Goal: Task Accomplishment & Management: Use online tool/utility

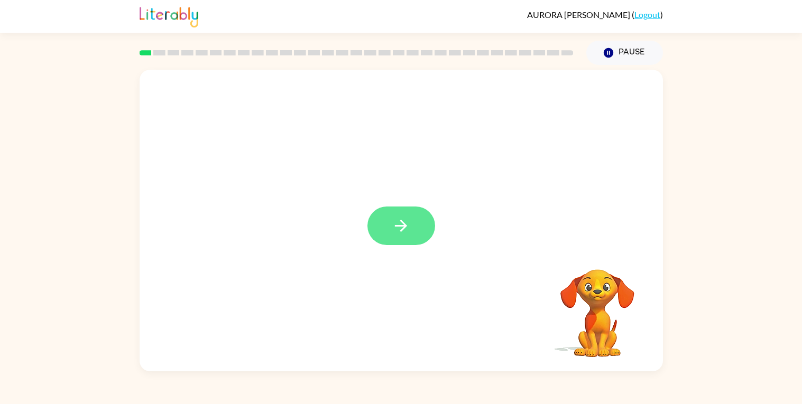
click at [403, 231] on icon "button" at bounding box center [401, 226] width 19 height 19
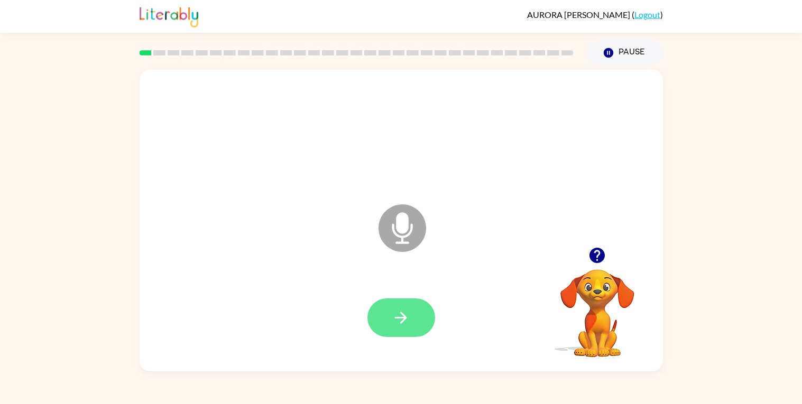
click at [412, 311] on button "button" at bounding box center [401, 318] width 68 height 39
click at [412, 331] on button "button" at bounding box center [401, 318] width 68 height 39
click at [400, 322] on icon "button" at bounding box center [401, 318] width 19 height 19
click at [407, 327] on button "button" at bounding box center [401, 318] width 68 height 39
click at [398, 327] on icon "button" at bounding box center [401, 318] width 19 height 19
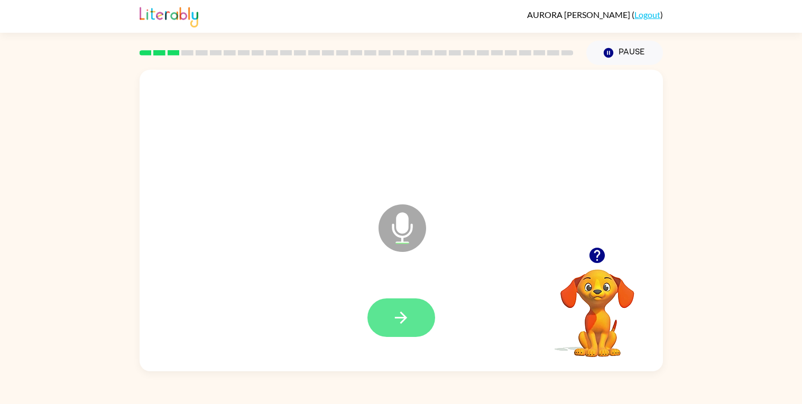
click at [415, 308] on button "button" at bounding box center [401, 318] width 68 height 39
click at [413, 327] on button "button" at bounding box center [401, 318] width 68 height 39
click at [415, 317] on button "button" at bounding box center [401, 318] width 68 height 39
click at [410, 312] on button "button" at bounding box center [401, 318] width 68 height 39
click at [410, 326] on button "button" at bounding box center [401, 318] width 68 height 39
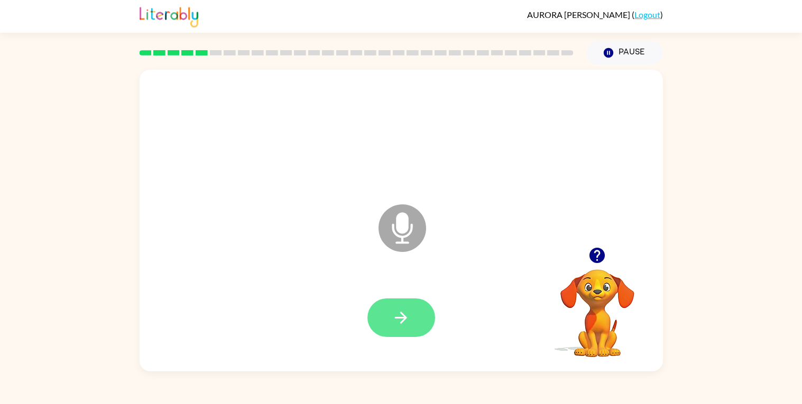
click at [404, 325] on icon "button" at bounding box center [401, 318] width 19 height 19
click at [406, 327] on icon "button" at bounding box center [401, 318] width 19 height 19
click at [406, 320] on icon "button" at bounding box center [401, 318] width 19 height 19
click at [412, 328] on button "button" at bounding box center [401, 318] width 68 height 39
click at [409, 321] on icon "button" at bounding box center [401, 318] width 19 height 19
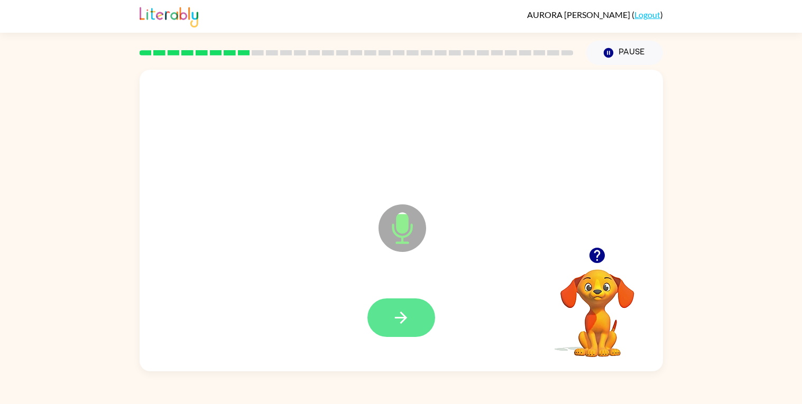
click at [410, 325] on button "button" at bounding box center [401, 318] width 68 height 39
click at [402, 317] on icon "button" at bounding box center [401, 318] width 19 height 19
click at [408, 325] on icon "button" at bounding box center [401, 318] width 19 height 19
click at [410, 315] on button "button" at bounding box center [401, 318] width 68 height 39
click at [387, 327] on button "button" at bounding box center [401, 318] width 68 height 39
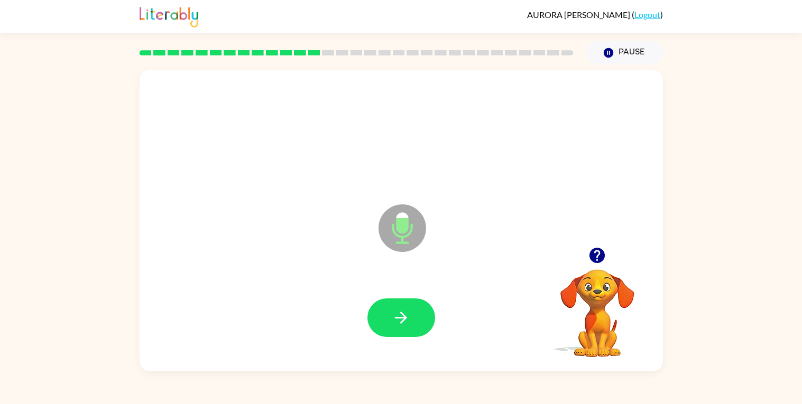
click at [387, 327] on button "button" at bounding box center [401, 318] width 68 height 39
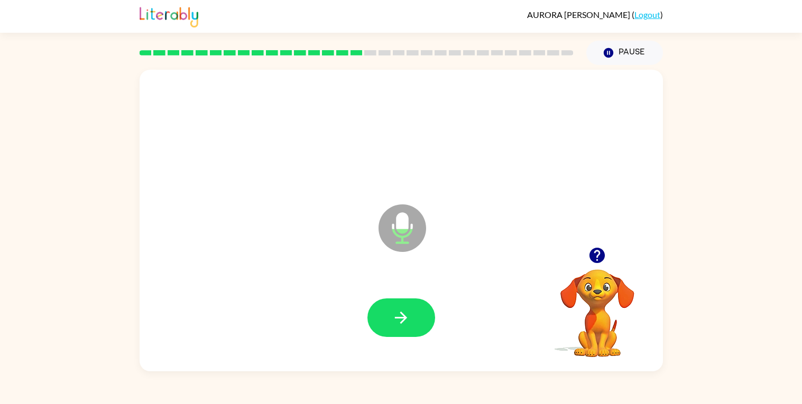
click at [387, 327] on button "button" at bounding box center [401, 318] width 68 height 39
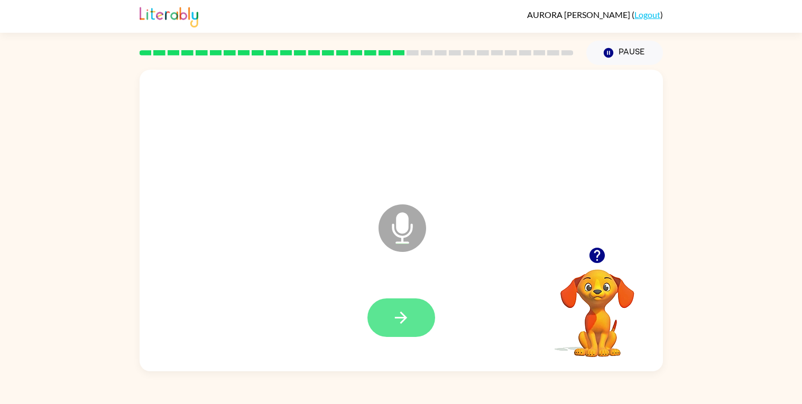
click at [387, 327] on button "button" at bounding box center [401, 318] width 68 height 39
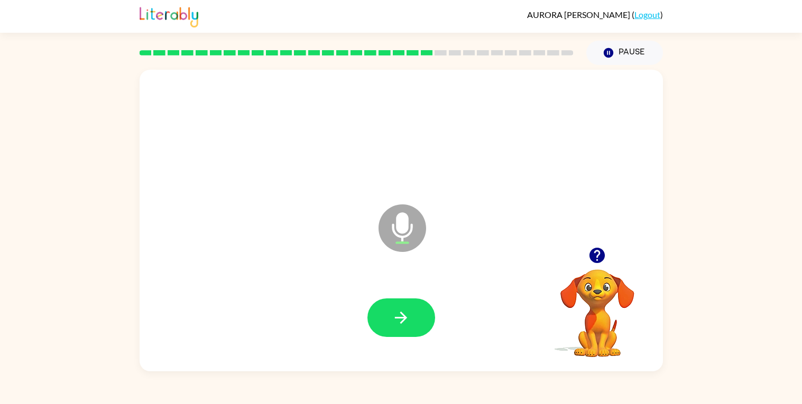
click at [387, 327] on button "button" at bounding box center [401, 318] width 68 height 39
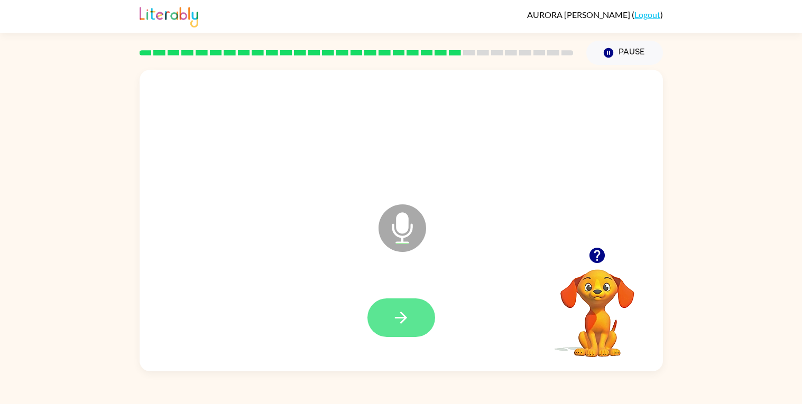
click at [388, 327] on button "button" at bounding box center [401, 318] width 68 height 39
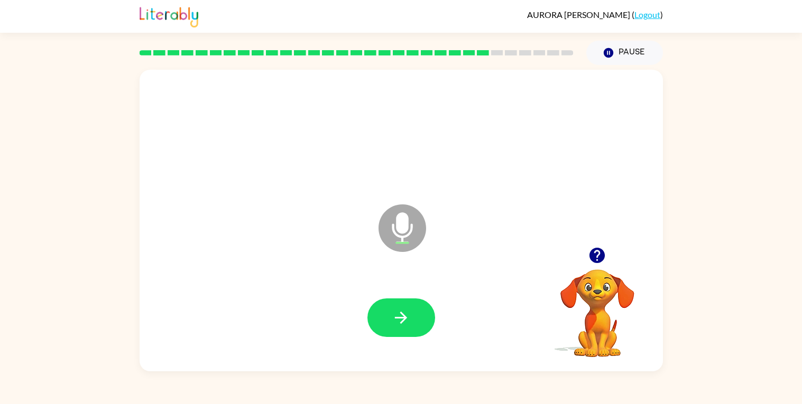
click at [388, 327] on button "button" at bounding box center [401, 318] width 68 height 39
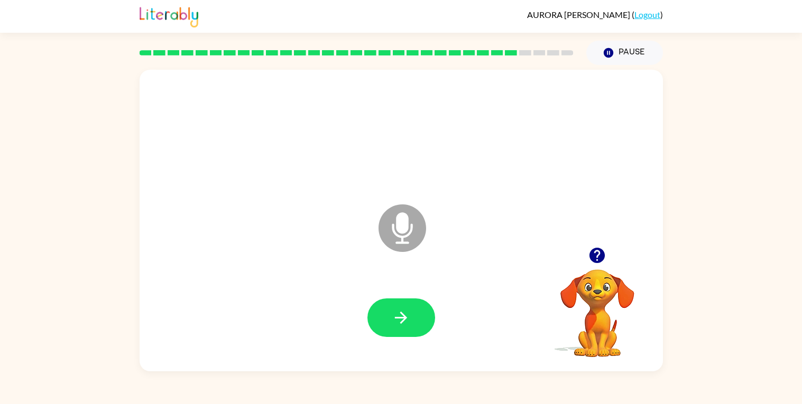
click at [388, 327] on button "button" at bounding box center [401, 318] width 68 height 39
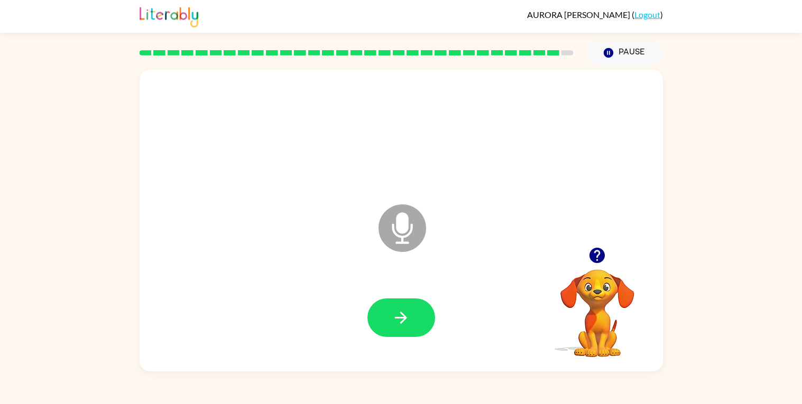
click at [388, 327] on button "button" at bounding box center [401, 318] width 68 height 39
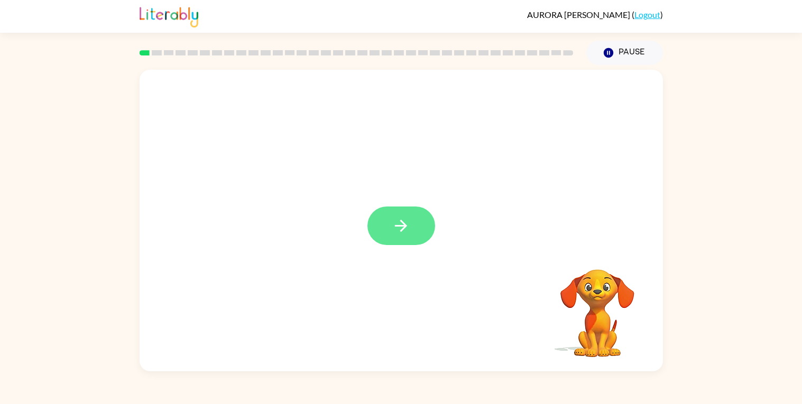
click at [403, 240] on button "button" at bounding box center [401, 226] width 68 height 39
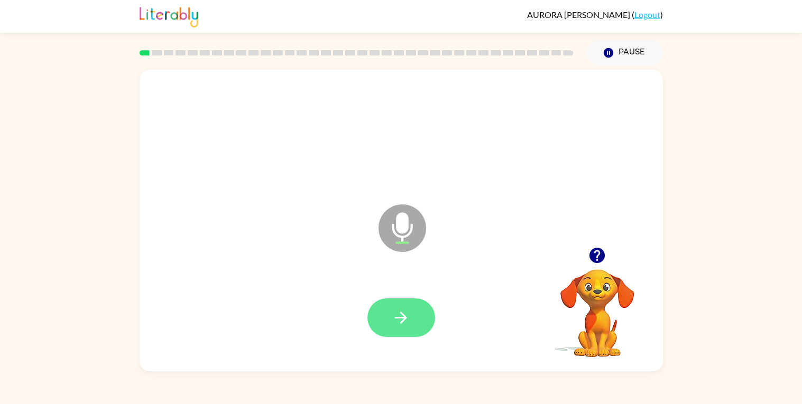
click at [413, 335] on button "button" at bounding box center [401, 318] width 68 height 39
click at [392, 317] on icon "button" at bounding box center [401, 318] width 19 height 19
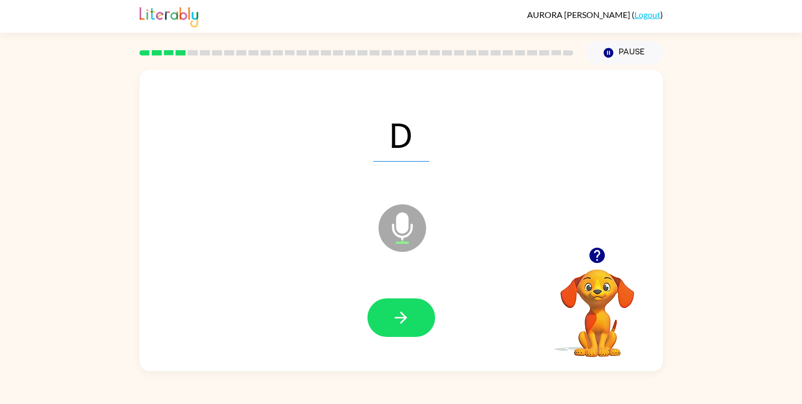
click at [392, 317] on icon "button" at bounding box center [401, 318] width 19 height 19
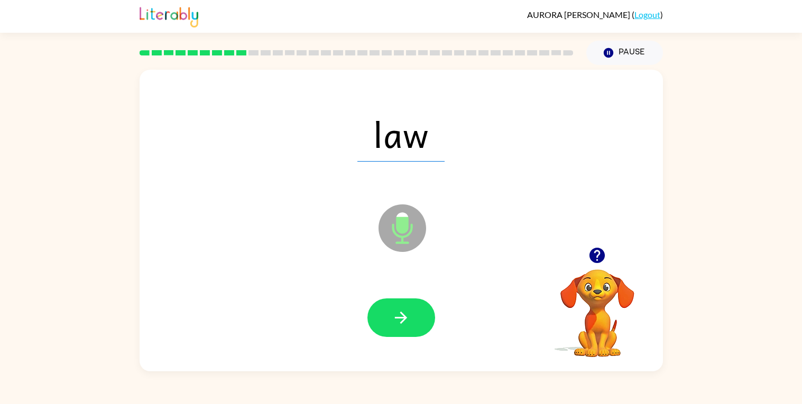
click at [392, 317] on icon "button" at bounding box center [401, 318] width 19 height 19
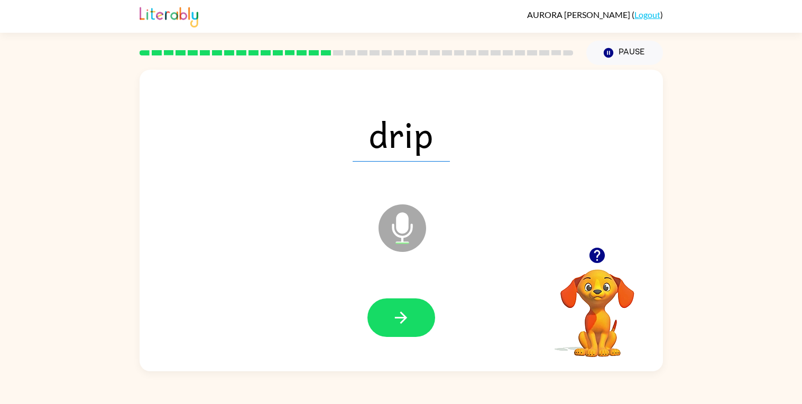
click at [392, 317] on icon "button" at bounding box center [401, 318] width 19 height 19
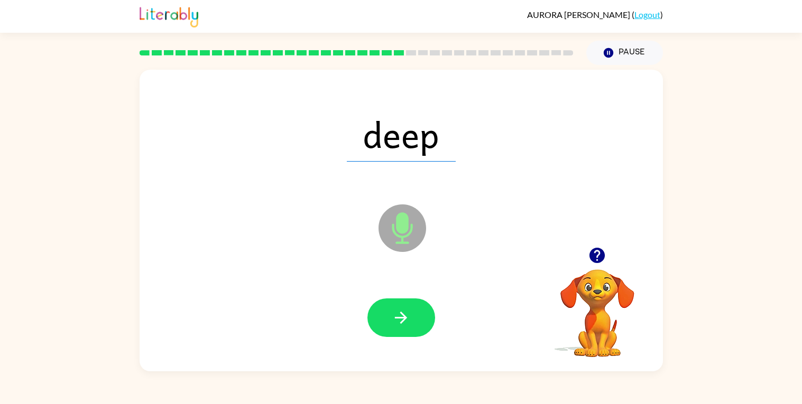
click at [392, 317] on icon "button" at bounding box center [401, 318] width 19 height 19
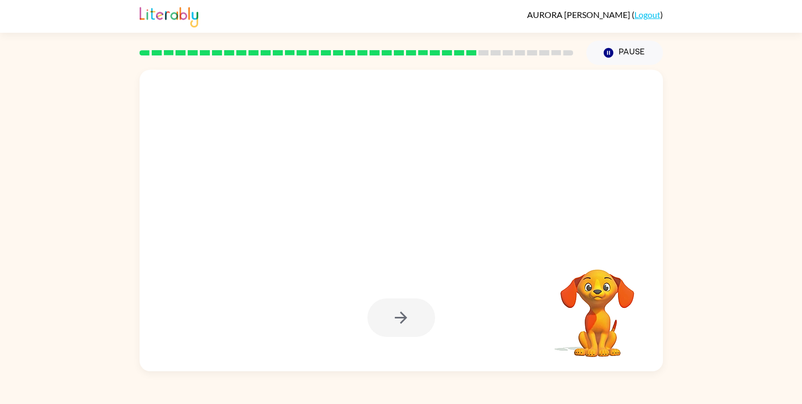
click at [392, 317] on div at bounding box center [401, 318] width 68 height 39
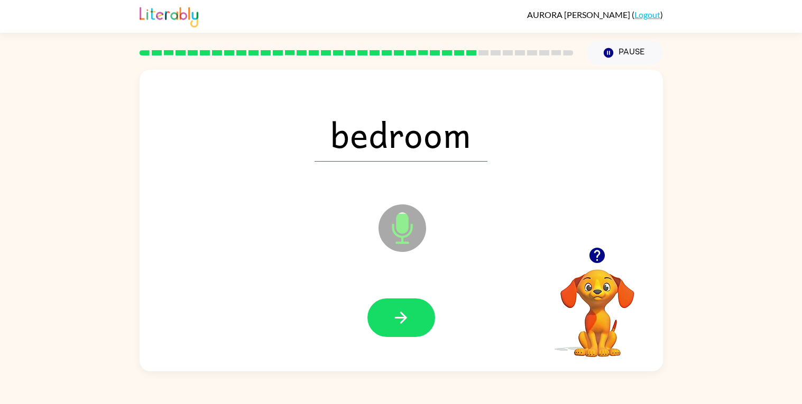
click at [392, 317] on icon "button" at bounding box center [401, 318] width 19 height 19
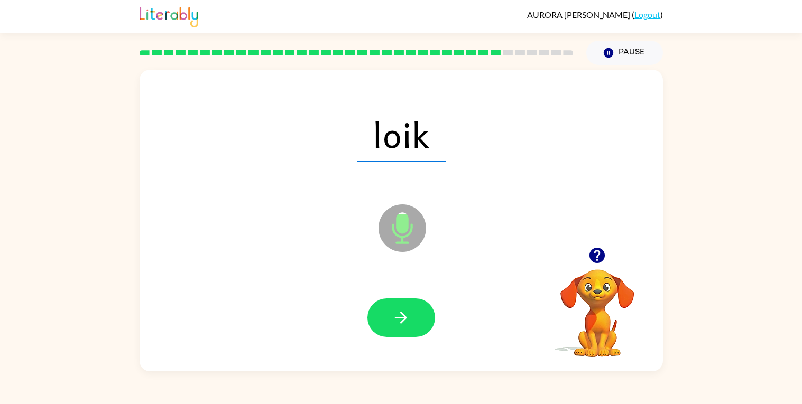
click at [392, 317] on icon "button" at bounding box center [401, 318] width 19 height 19
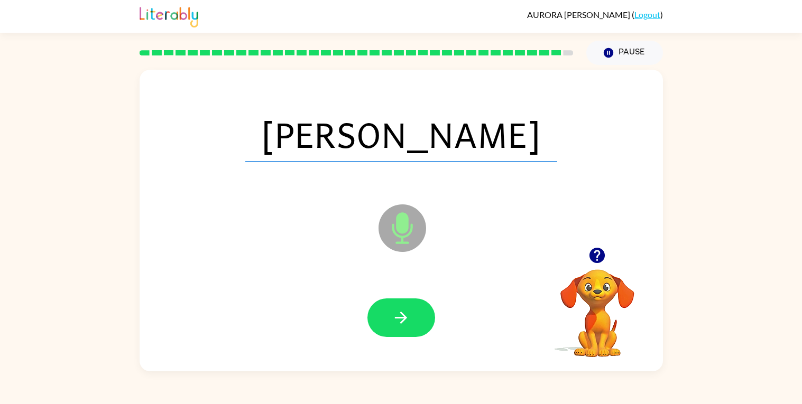
click at [392, 317] on icon "button" at bounding box center [401, 318] width 19 height 19
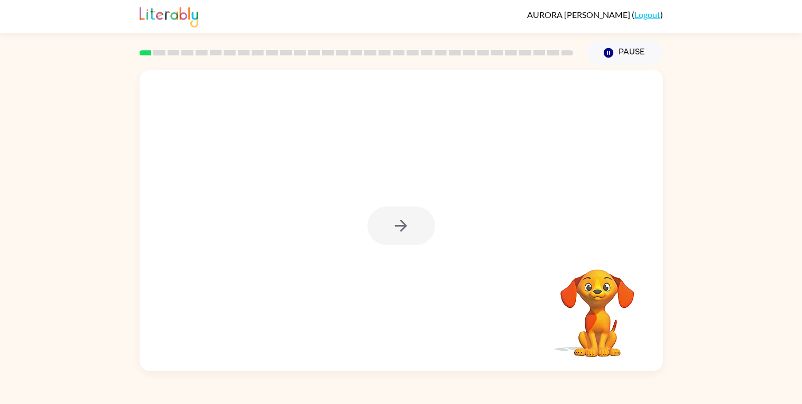
click at [353, 178] on div at bounding box center [401, 221] width 523 height 302
click at [398, 225] on icon "button" at bounding box center [401, 226] width 12 height 12
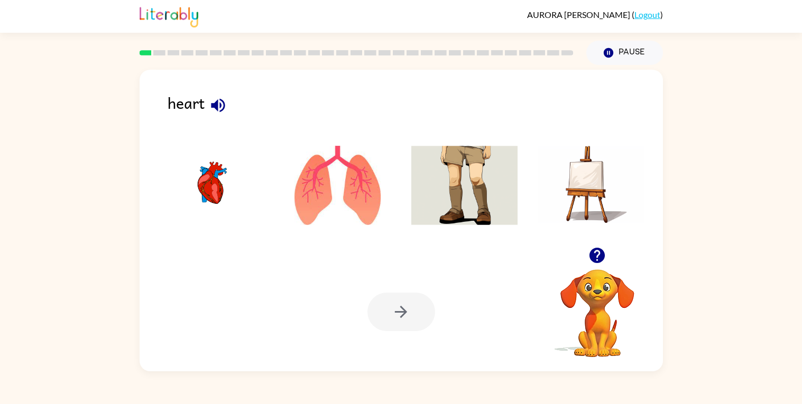
click at [466, 190] on img at bounding box center [464, 185] width 107 height 79
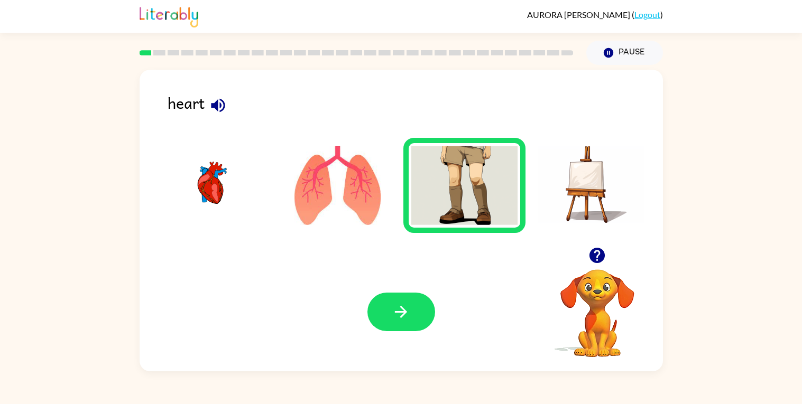
click at [219, 100] on icon "button" at bounding box center [218, 105] width 19 height 19
click at [309, 170] on img at bounding box center [337, 185] width 107 height 79
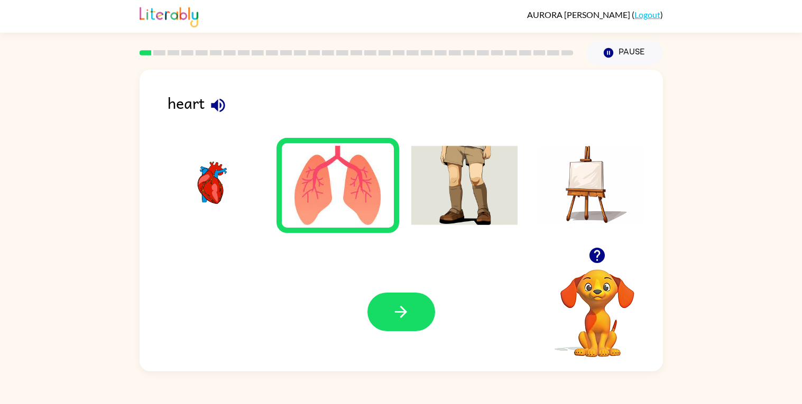
click at [330, 159] on img at bounding box center [337, 185] width 107 height 79
click at [331, 167] on img at bounding box center [337, 185] width 107 height 79
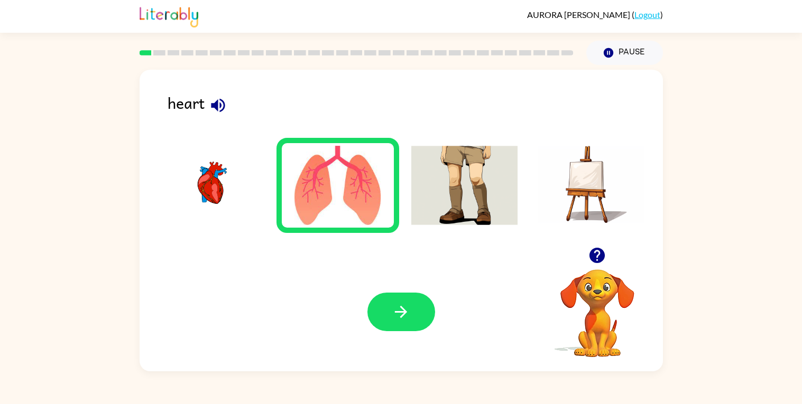
click at [331, 167] on img at bounding box center [337, 185] width 107 height 79
click at [394, 295] on button "button" at bounding box center [401, 312] width 68 height 39
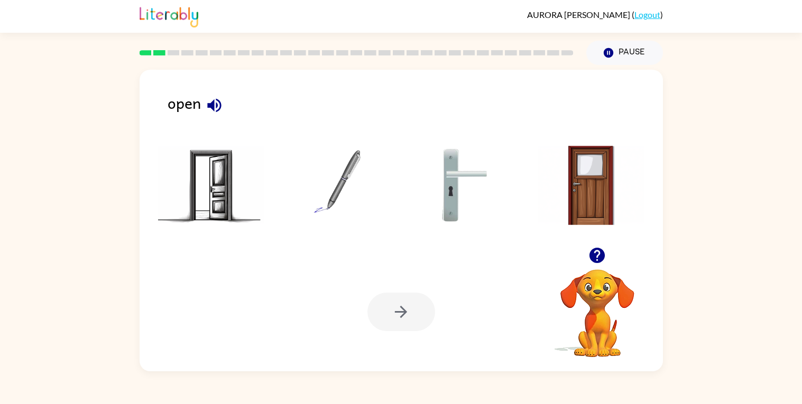
click at [214, 103] on icon "button" at bounding box center [214, 105] width 19 height 19
click at [218, 160] on img at bounding box center [211, 185] width 107 height 79
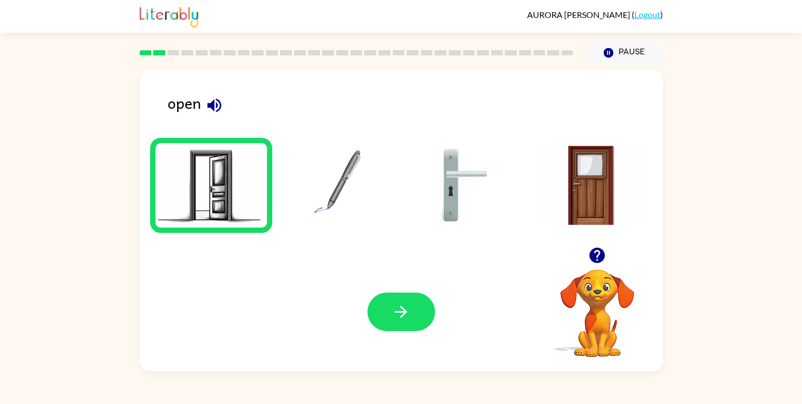
click at [218, 160] on img at bounding box center [211, 185] width 107 height 79
click at [393, 316] on icon "button" at bounding box center [401, 312] width 19 height 19
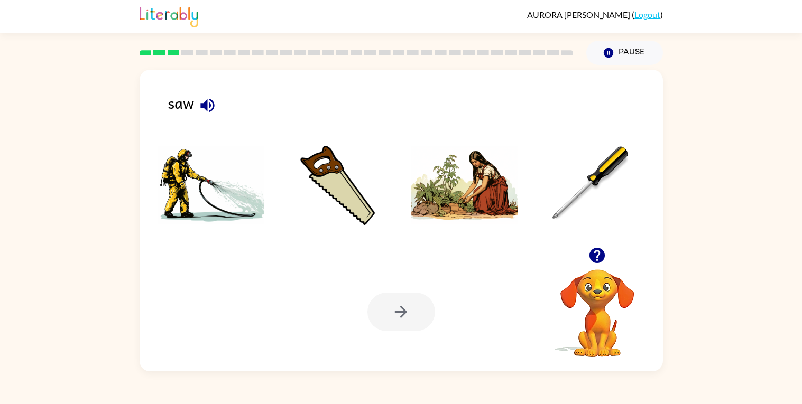
click at [207, 99] on icon "button" at bounding box center [207, 105] width 19 height 19
click at [329, 190] on img at bounding box center [337, 185] width 107 height 79
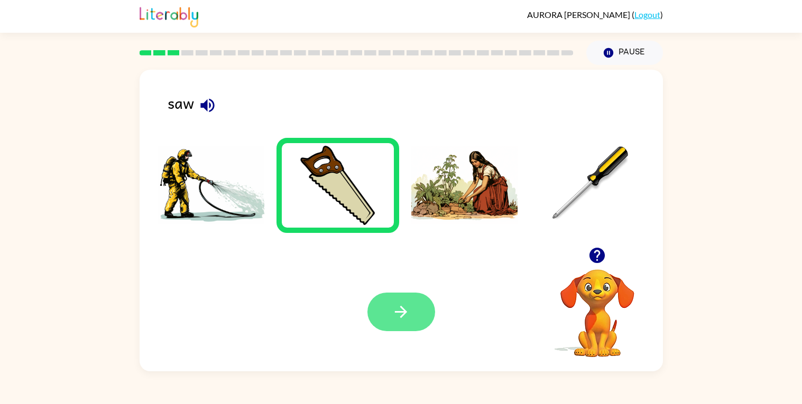
click at [382, 309] on button "button" at bounding box center [401, 312] width 68 height 39
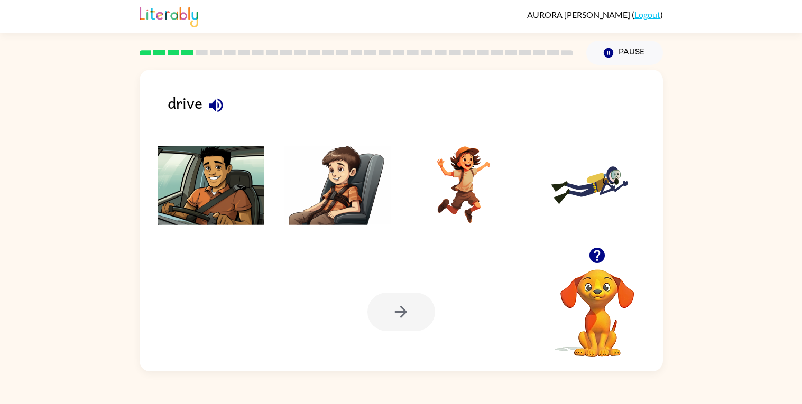
click at [216, 103] on icon "button" at bounding box center [216, 105] width 19 height 19
click at [230, 197] on img at bounding box center [211, 185] width 107 height 79
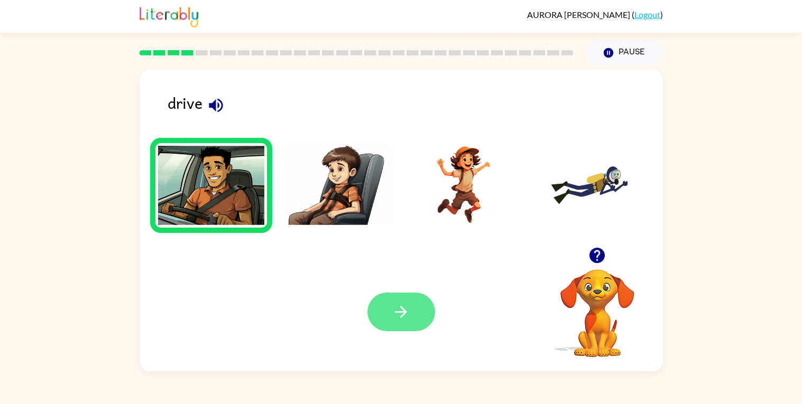
click at [400, 310] on icon "button" at bounding box center [401, 312] width 19 height 19
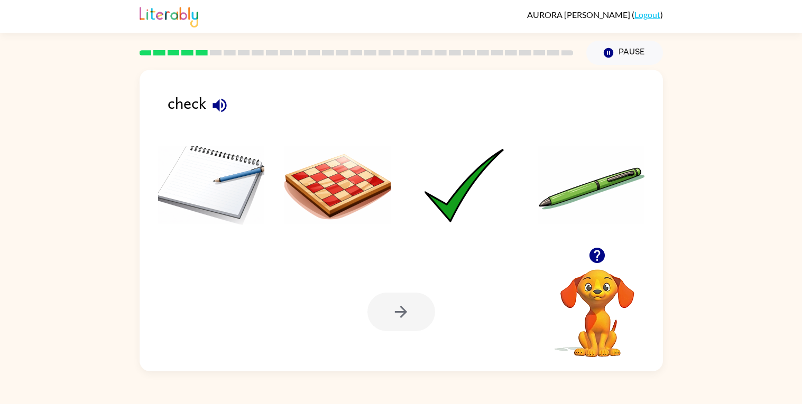
click at [220, 102] on icon "button" at bounding box center [219, 105] width 19 height 19
click at [342, 186] on img at bounding box center [337, 185] width 107 height 79
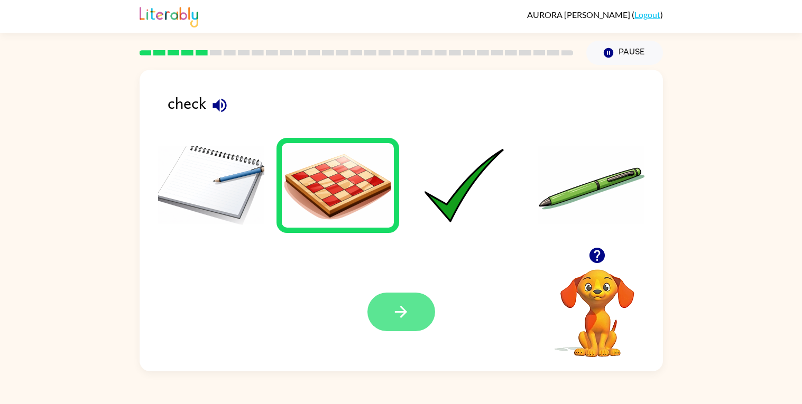
click at [397, 329] on button "button" at bounding box center [401, 312] width 68 height 39
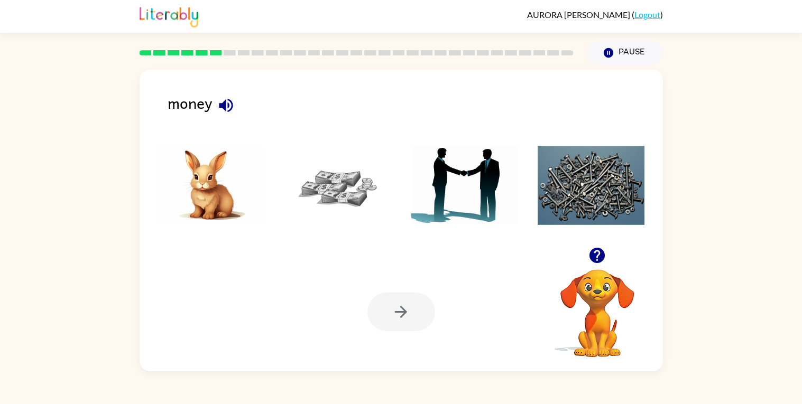
click at [225, 106] on icon "button" at bounding box center [226, 105] width 14 height 14
click at [343, 198] on img at bounding box center [337, 185] width 107 height 79
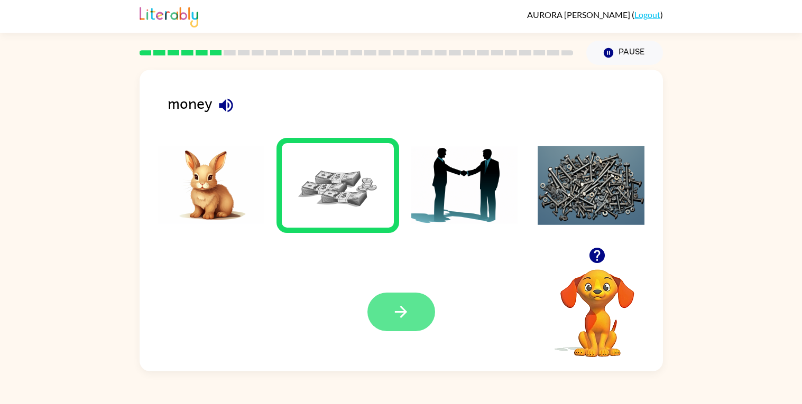
click at [390, 320] on button "button" at bounding box center [401, 312] width 68 height 39
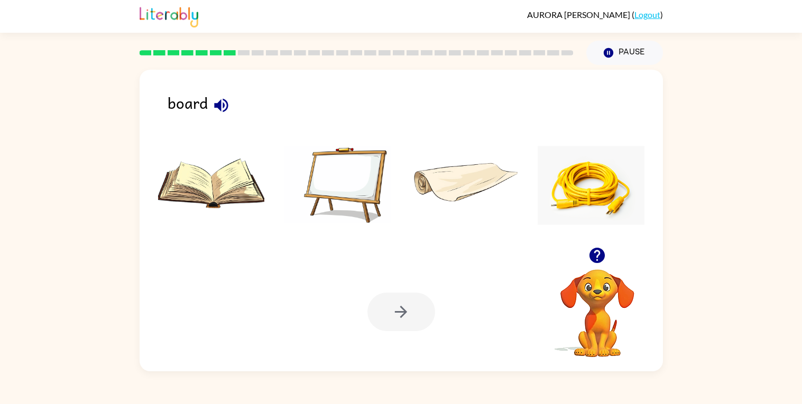
click at [217, 102] on icon "button" at bounding box center [221, 105] width 19 height 19
click at [217, 158] on img at bounding box center [211, 185] width 107 height 79
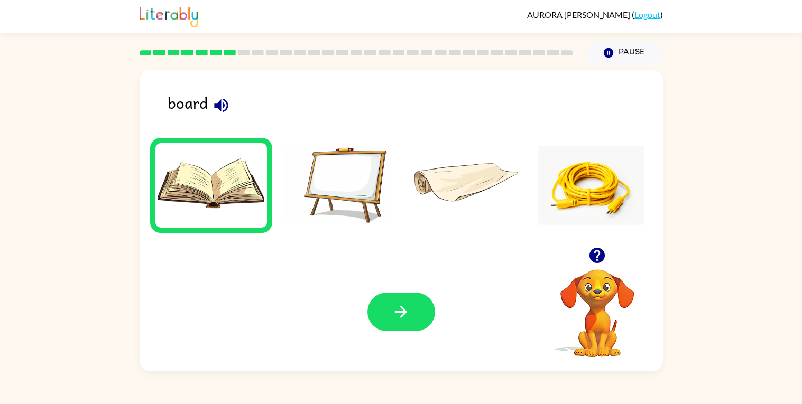
click at [217, 158] on img at bounding box center [211, 185] width 107 height 79
click at [393, 310] on icon "button" at bounding box center [401, 312] width 19 height 19
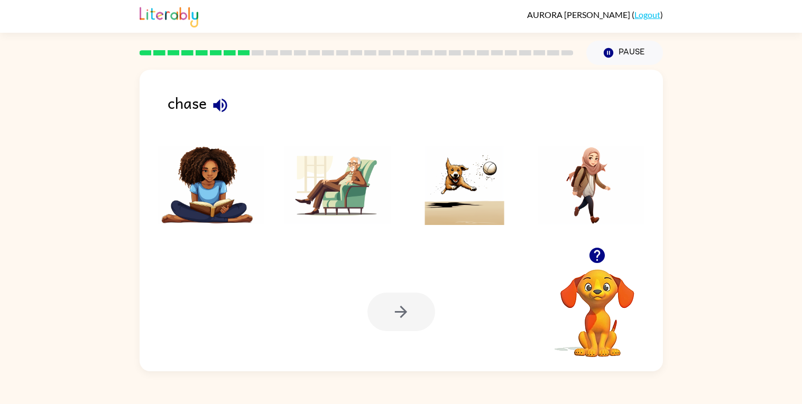
click at [223, 101] on icon "button" at bounding box center [220, 105] width 14 height 14
click at [477, 208] on img at bounding box center [464, 185] width 107 height 79
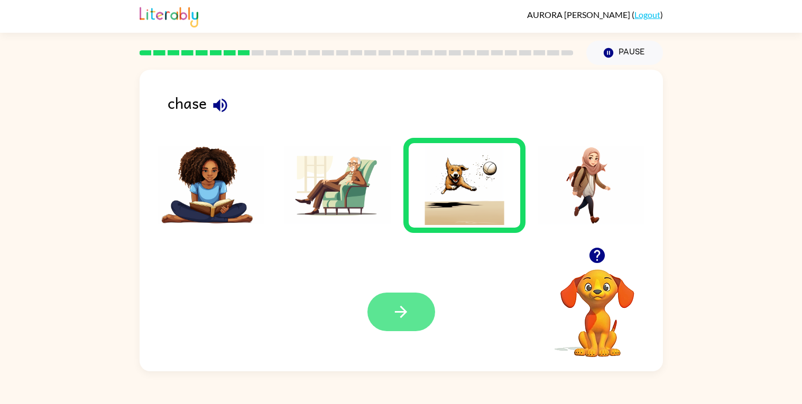
click at [401, 303] on icon "button" at bounding box center [401, 312] width 19 height 19
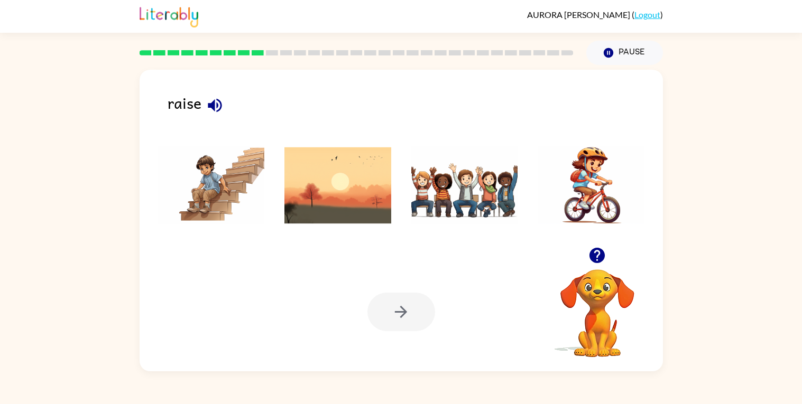
click at [214, 103] on icon "button" at bounding box center [215, 105] width 14 height 14
click at [480, 209] on img at bounding box center [464, 185] width 107 height 79
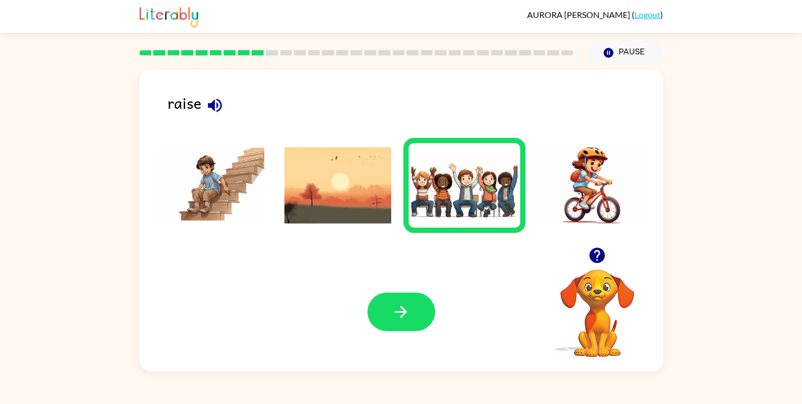
click at [401, 277] on div "Your browser must support playing .mp4 files to use Literably. Please try using…" at bounding box center [401, 312] width 523 height 119
click at [413, 315] on button "button" at bounding box center [401, 312] width 68 height 39
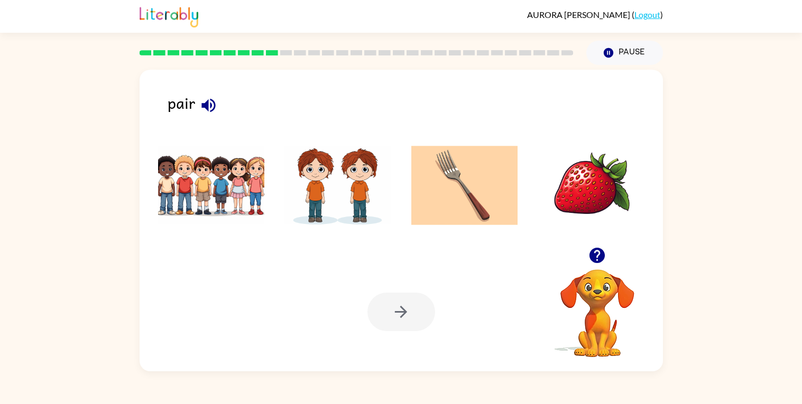
click at [204, 101] on icon "button" at bounding box center [208, 105] width 19 height 19
click at [349, 220] on img at bounding box center [337, 185] width 107 height 79
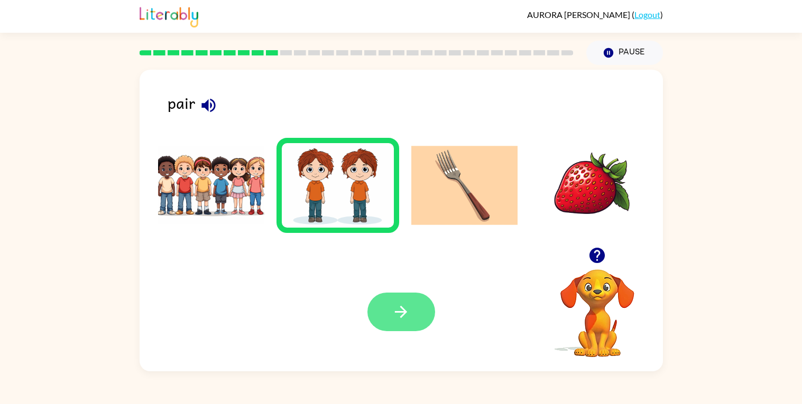
click at [413, 306] on button "button" at bounding box center [401, 312] width 68 height 39
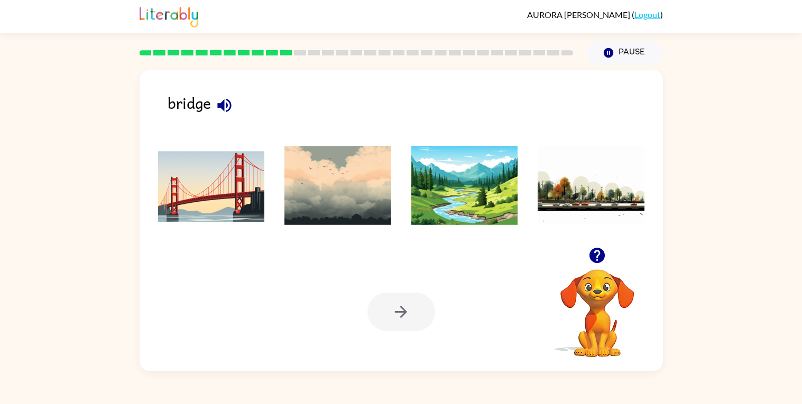
click at [229, 104] on icon "button" at bounding box center [224, 105] width 14 height 14
click at [230, 176] on img at bounding box center [211, 185] width 107 height 79
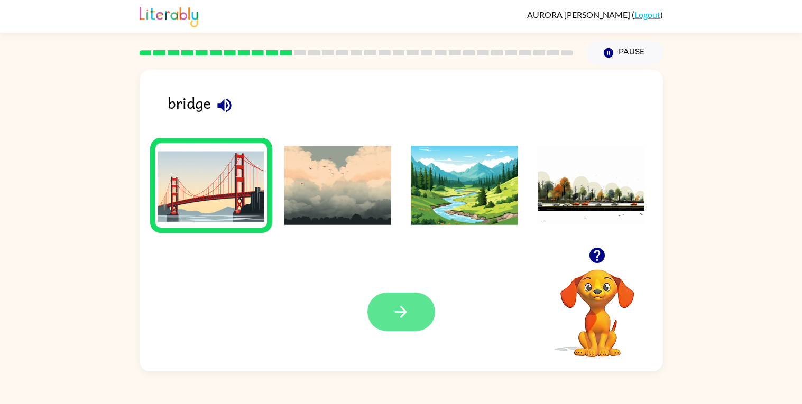
click at [419, 312] on button "button" at bounding box center [401, 312] width 68 height 39
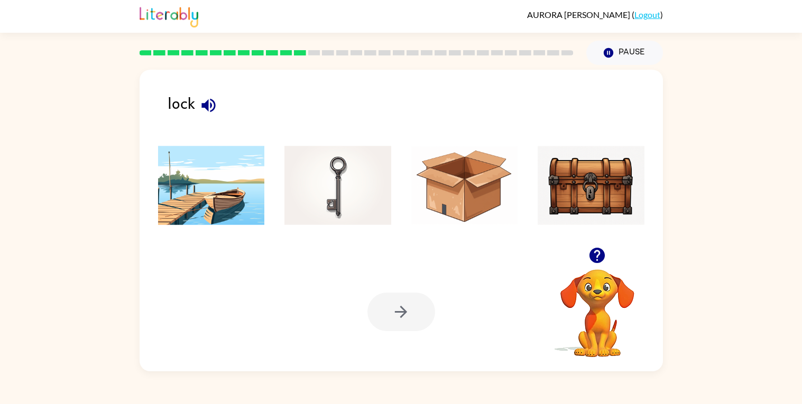
click at [206, 100] on icon "button" at bounding box center [208, 105] width 19 height 19
click at [319, 180] on img at bounding box center [337, 185] width 107 height 79
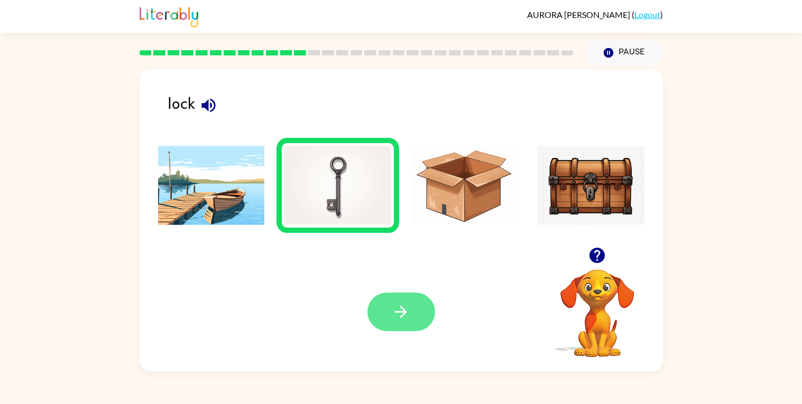
click at [392, 321] on icon "button" at bounding box center [401, 312] width 19 height 19
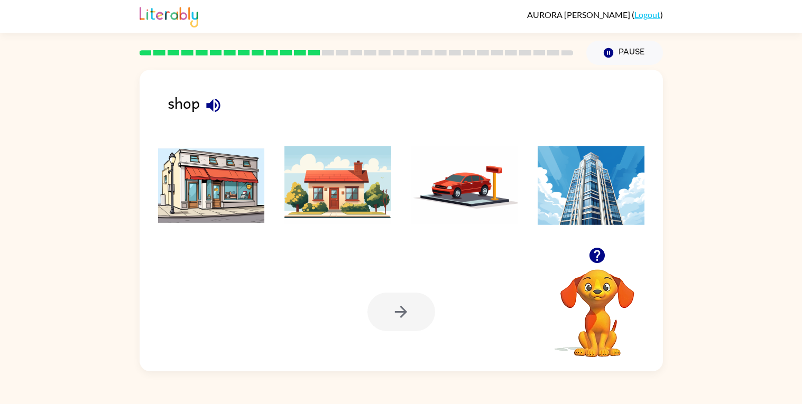
click at [213, 99] on icon "button" at bounding box center [213, 105] width 19 height 19
click at [236, 183] on img at bounding box center [211, 185] width 107 height 79
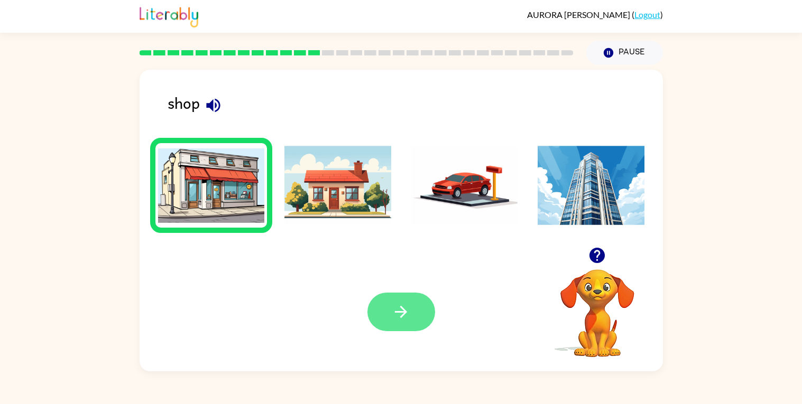
click at [373, 315] on button "button" at bounding box center [401, 312] width 68 height 39
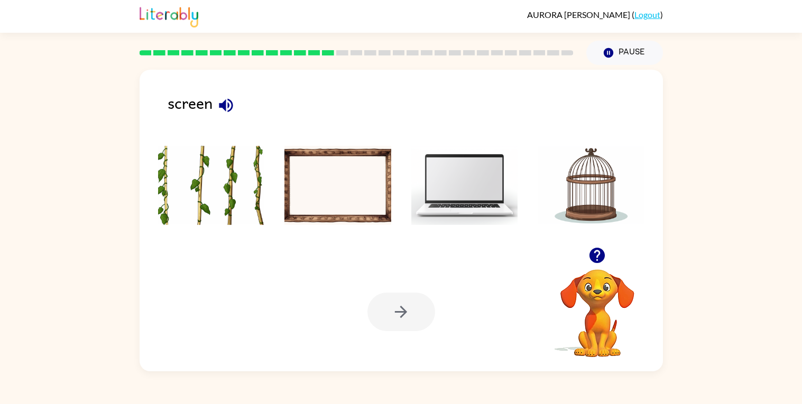
click at [229, 102] on icon "button" at bounding box center [226, 105] width 19 height 19
click at [468, 197] on img at bounding box center [464, 185] width 107 height 79
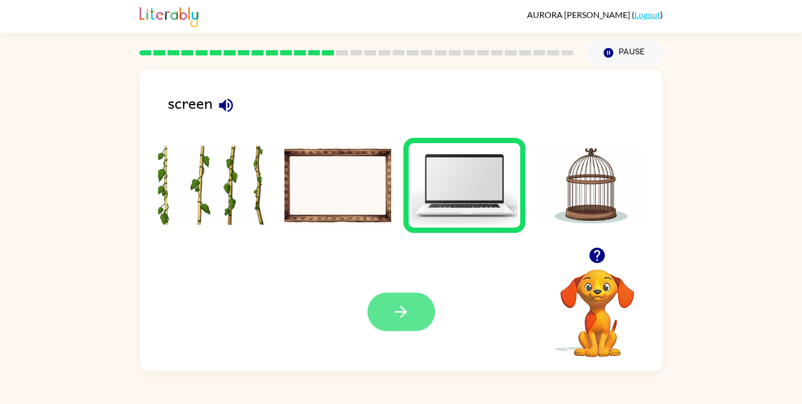
click at [408, 302] on button "button" at bounding box center [401, 312] width 68 height 39
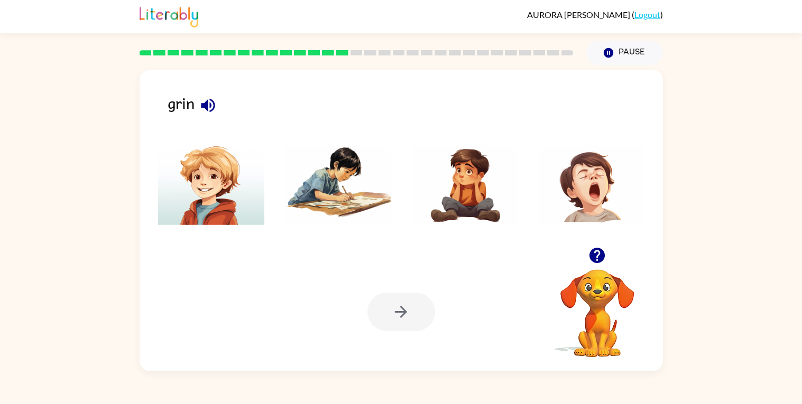
click at [212, 102] on icon "button" at bounding box center [208, 105] width 14 height 14
click at [231, 207] on img at bounding box center [211, 185] width 107 height 79
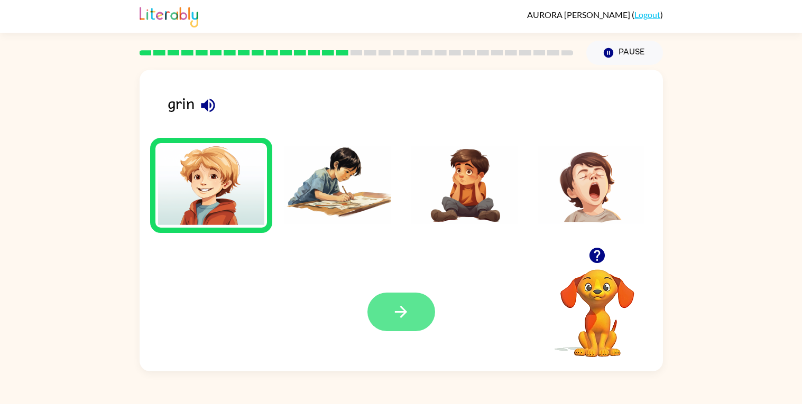
click at [388, 319] on button "button" at bounding box center [401, 312] width 68 height 39
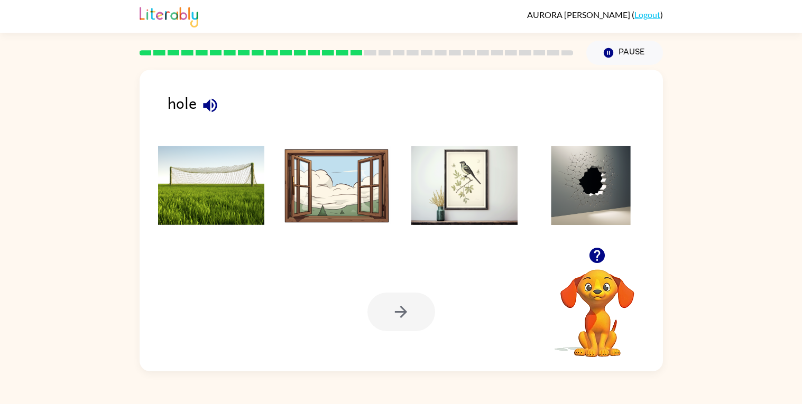
click at [211, 101] on icon "button" at bounding box center [210, 105] width 19 height 19
click at [588, 199] on img at bounding box center [591, 185] width 107 height 79
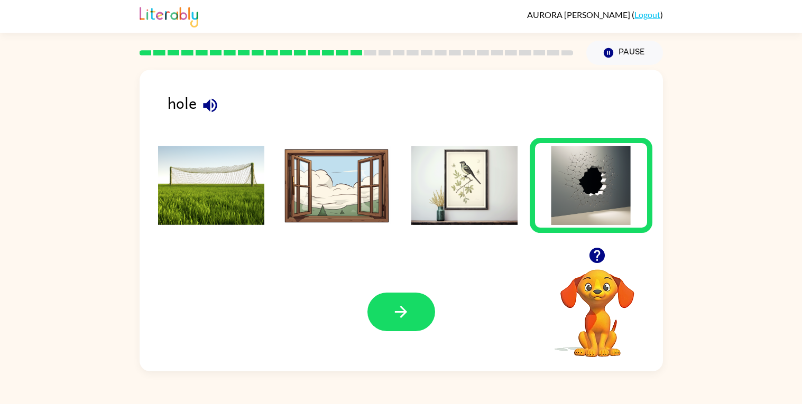
click at [441, 315] on div "Your browser must support playing .mp4 files to use Literably. Please try using…" at bounding box center [401, 312] width 523 height 119
click at [419, 304] on button "button" at bounding box center [401, 312] width 68 height 39
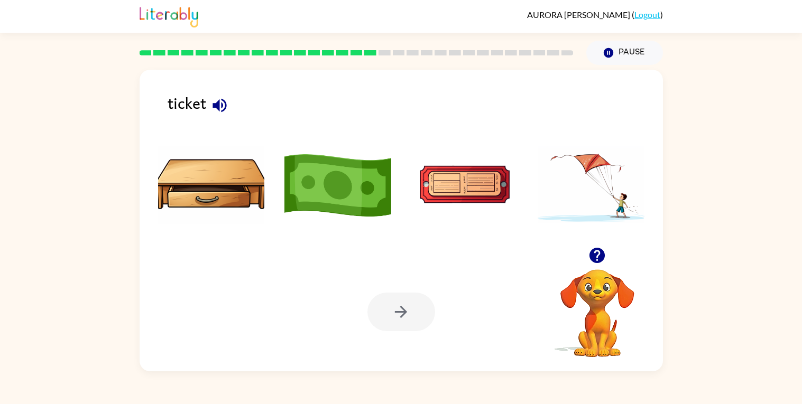
click at [224, 105] on icon "button" at bounding box center [219, 105] width 19 height 19
click at [315, 183] on img at bounding box center [337, 185] width 107 height 79
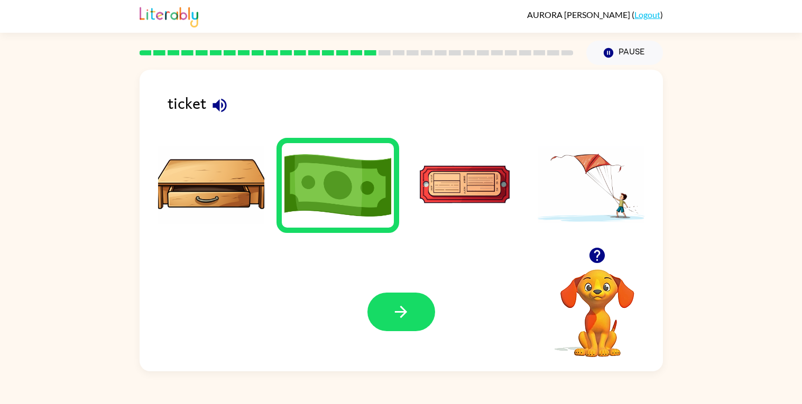
click at [439, 190] on img at bounding box center [464, 185] width 107 height 79
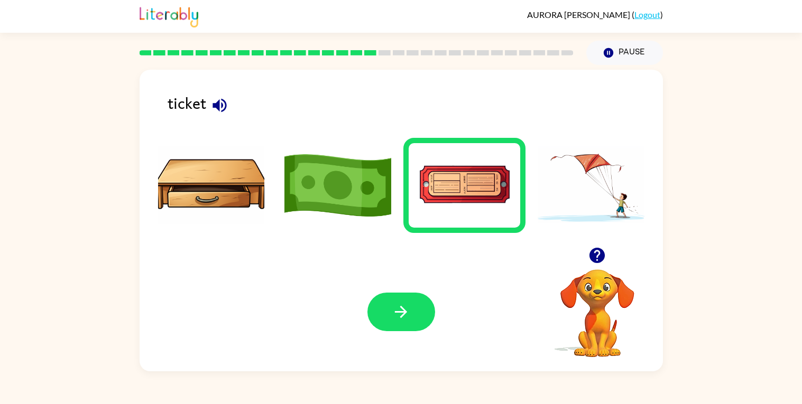
click at [439, 190] on img at bounding box center [464, 185] width 107 height 79
click at [407, 308] on icon "button" at bounding box center [401, 312] width 19 height 19
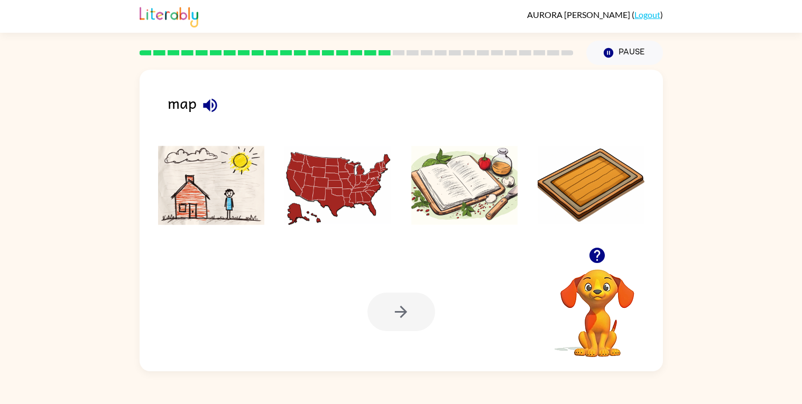
click at [206, 107] on icon "button" at bounding box center [210, 105] width 14 height 14
click at [440, 186] on img at bounding box center [464, 185] width 107 height 79
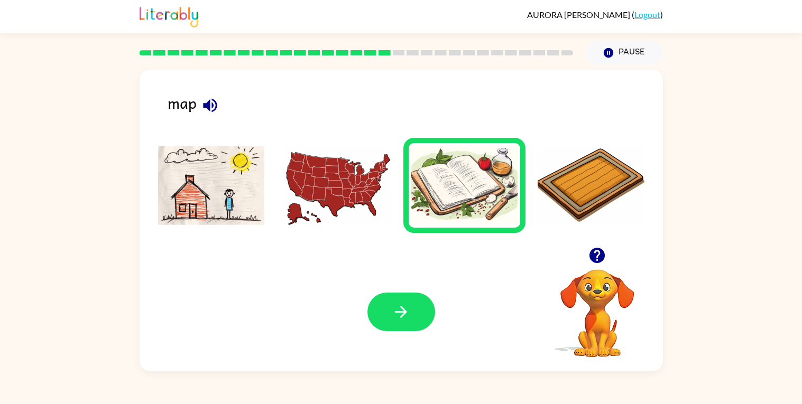
click at [349, 170] on img at bounding box center [337, 185] width 107 height 79
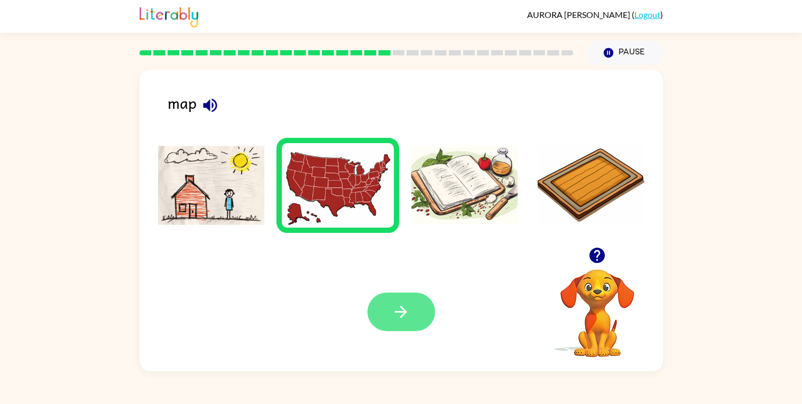
click at [415, 301] on button "button" at bounding box center [401, 312] width 68 height 39
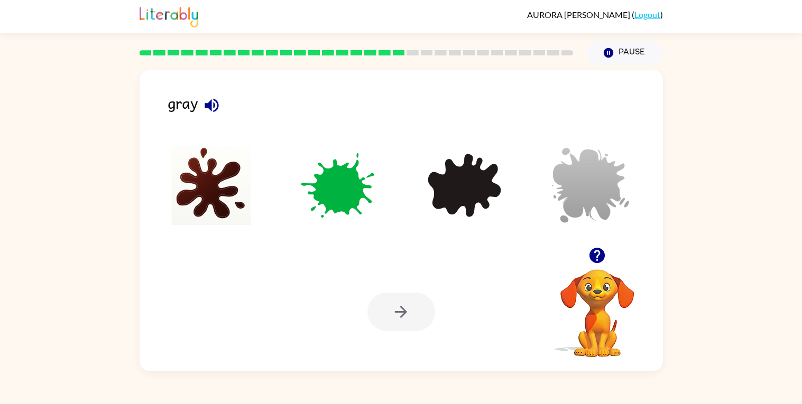
click at [215, 100] on icon "button" at bounding box center [212, 105] width 14 height 14
click at [596, 171] on img at bounding box center [591, 185] width 107 height 79
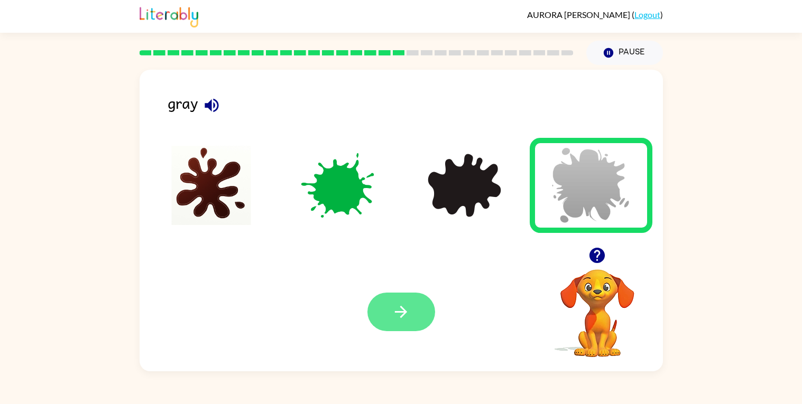
click at [390, 309] on button "button" at bounding box center [401, 312] width 68 height 39
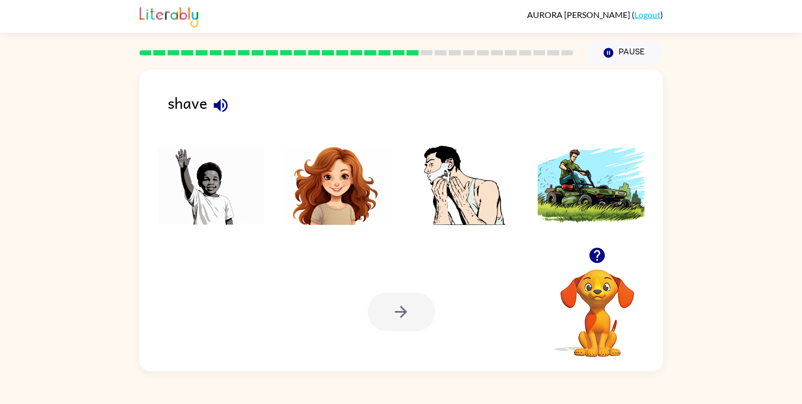
click at [217, 105] on icon "button" at bounding box center [221, 105] width 14 height 14
click at [478, 174] on img at bounding box center [464, 185] width 107 height 79
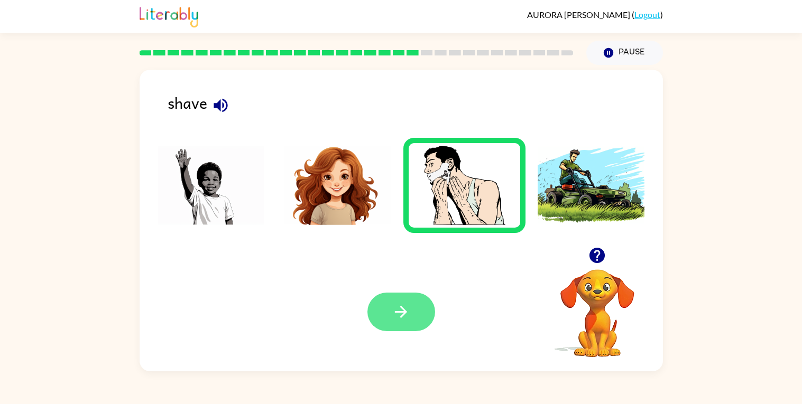
click at [412, 300] on button "button" at bounding box center [401, 312] width 68 height 39
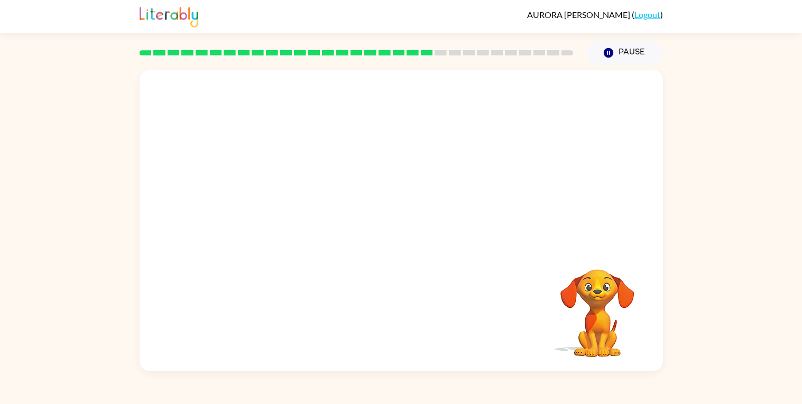
click at [585, 287] on video "Your browser must support playing .mp4 files to use Literably. Please try using…" at bounding box center [598, 306] width 106 height 106
click at [315, 218] on video "Your browser must support playing .mp4 files to use Literably. Please try using…" at bounding box center [401, 159] width 523 height 178
click at [400, 229] on div at bounding box center [401, 226] width 68 height 39
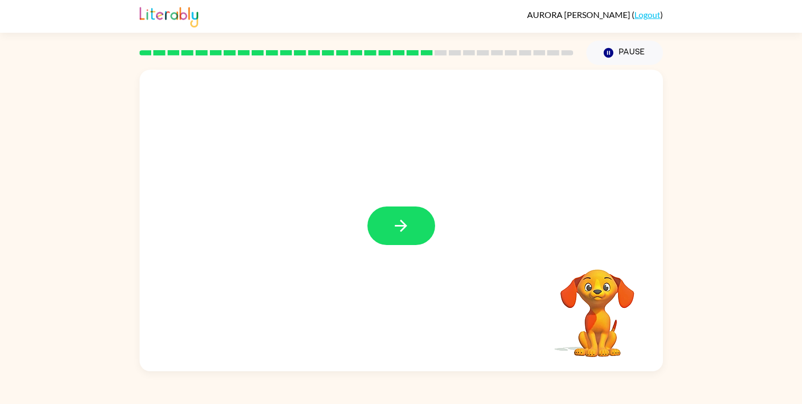
click at [400, 229] on icon "button" at bounding box center [401, 226] width 19 height 19
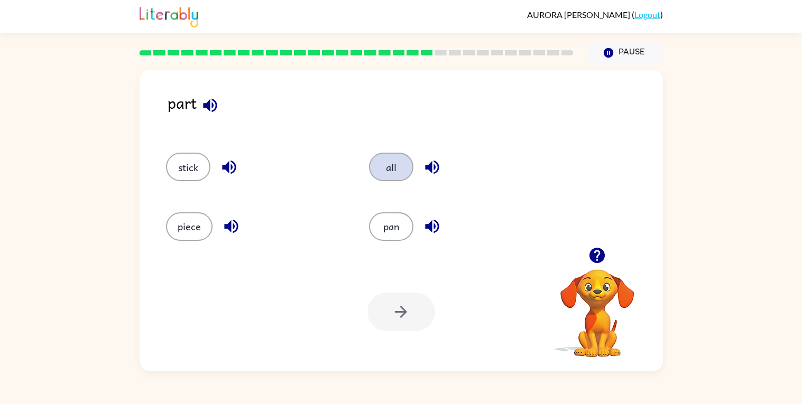
click at [381, 170] on button "all" at bounding box center [391, 167] width 44 height 29
click at [418, 303] on button "button" at bounding box center [401, 312] width 68 height 39
click at [234, 160] on icon "button" at bounding box center [229, 167] width 19 height 19
click at [234, 161] on icon "button" at bounding box center [229, 167] width 19 height 19
click at [225, 221] on icon "button" at bounding box center [229, 226] width 19 height 19
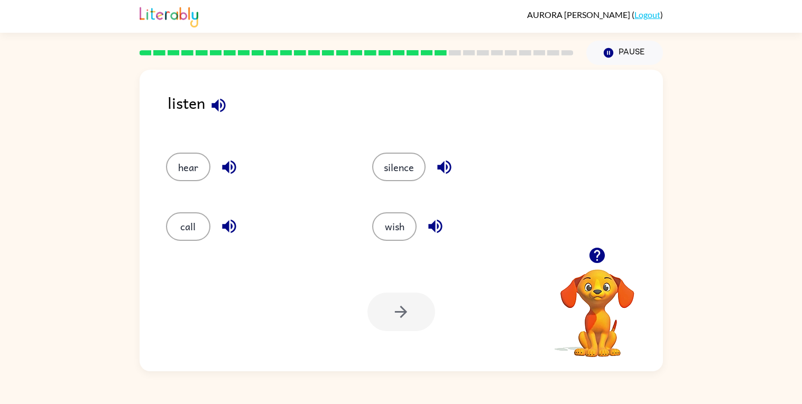
click at [440, 163] on icon "button" at bounding box center [444, 167] width 19 height 19
click at [436, 223] on icon "button" at bounding box center [435, 226] width 19 height 19
click at [434, 217] on button "button" at bounding box center [435, 226] width 27 height 27
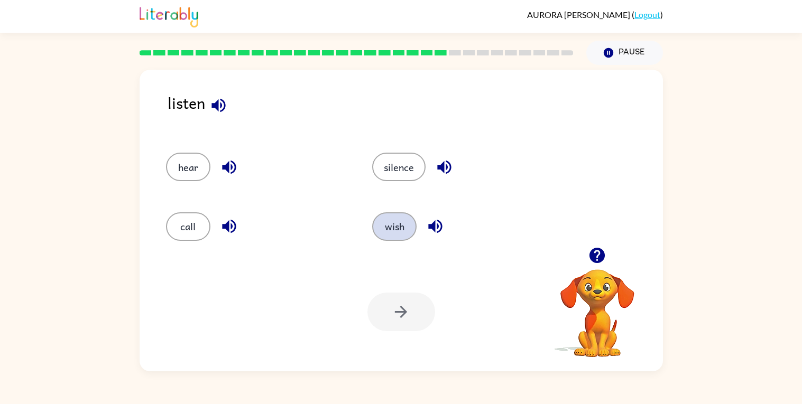
click at [409, 223] on button "wish" at bounding box center [394, 227] width 44 height 29
click at [414, 271] on div "Your browser must support playing .mp4 files to use Literably. Please try using…" at bounding box center [401, 312] width 523 height 119
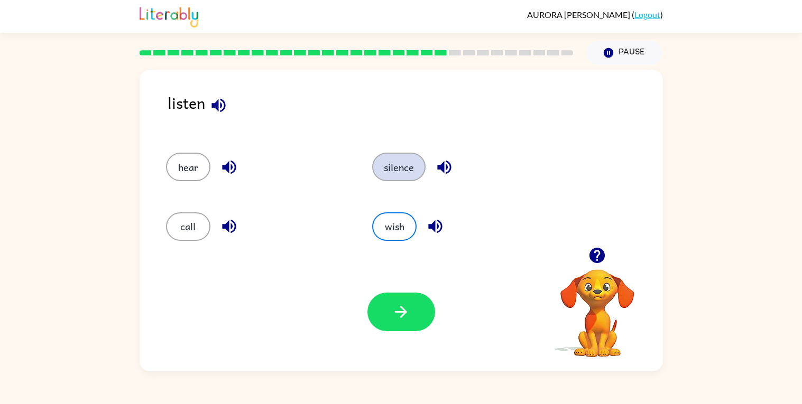
click at [386, 165] on button "silence" at bounding box center [398, 167] width 53 height 29
click at [390, 178] on button "silence" at bounding box center [398, 167] width 53 height 29
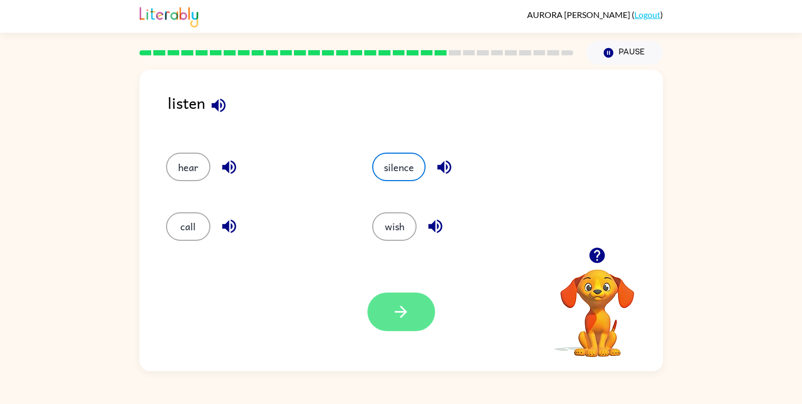
click at [412, 321] on button "button" at bounding box center [401, 312] width 68 height 39
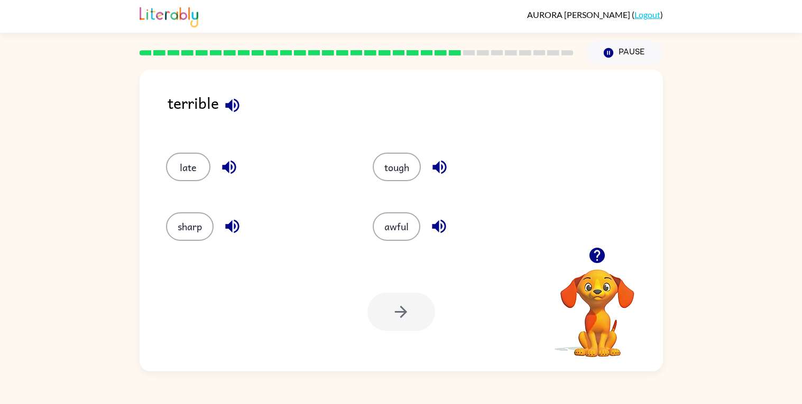
click at [228, 164] on icon "button" at bounding box center [229, 168] width 14 height 14
click at [232, 220] on icon "button" at bounding box center [232, 226] width 19 height 19
click at [438, 165] on icon "button" at bounding box center [439, 168] width 14 height 14
click at [437, 223] on icon "button" at bounding box center [439, 226] width 19 height 19
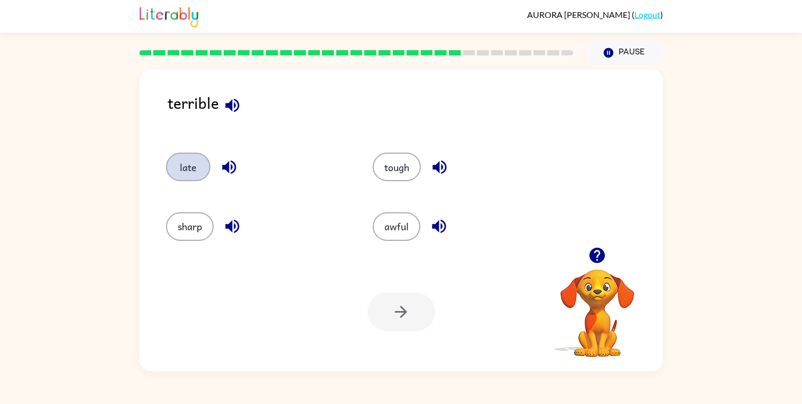
click at [187, 171] on button "late" at bounding box center [188, 167] width 44 height 29
click at [409, 323] on button "button" at bounding box center [401, 312] width 68 height 39
click at [198, 172] on button "near" at bounding box center [188, 167] width 44 height 29
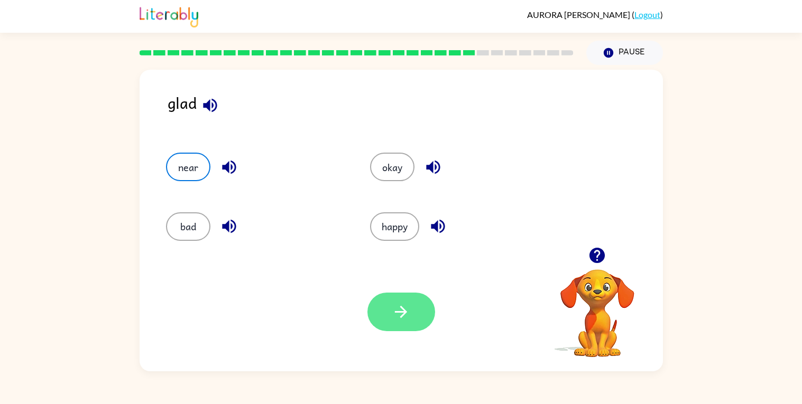
click at [401, 324] on button "button" at bounding box center [401, 312] width 68 height 39
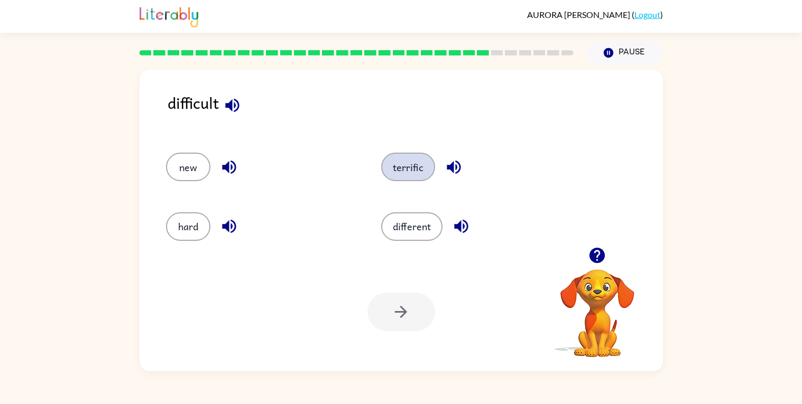
click at [389, 162] on button "terrific" at bounding box center [408, 167] width 54 height 29
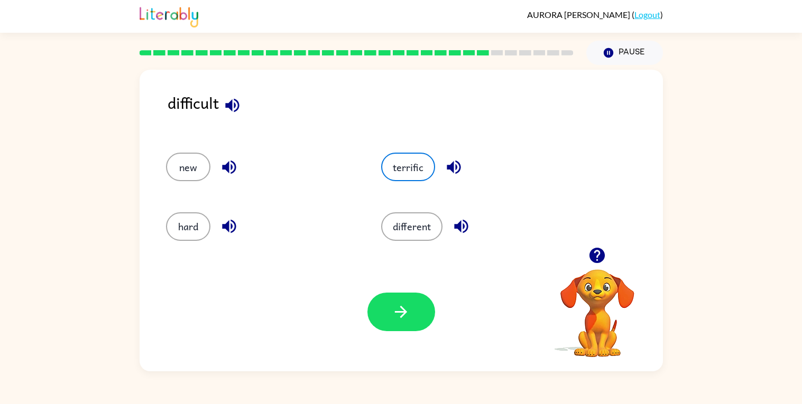
click at [399, 291] on div "Your browser must support playing .mp4 files to use Literably. Please try using…" at bounding box center [401, 312] width 523 height 119
click at [402, 313] on icon "button" at bounding box center [401, 312] width 19 height 19
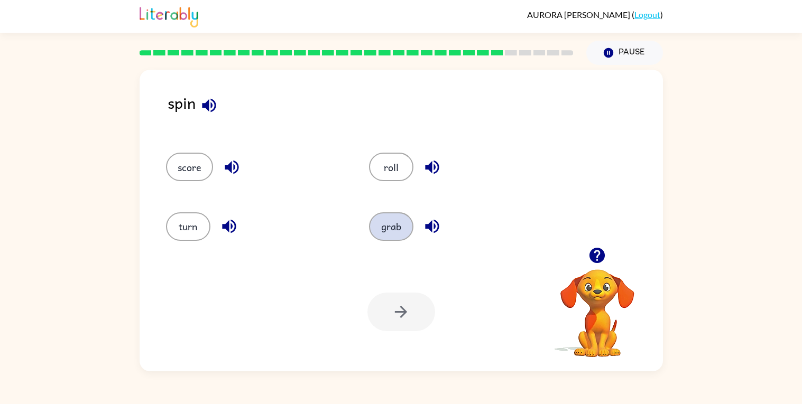
click at [392, 224] on button "grab" at bounding box center [391, 227] width 44 height 29
click at [409, 307] on icon "button" at bounding box center [401, 312] width 19 height 19
click at [418, 299] on div at bounding box center [401, 312] width 68 height 39
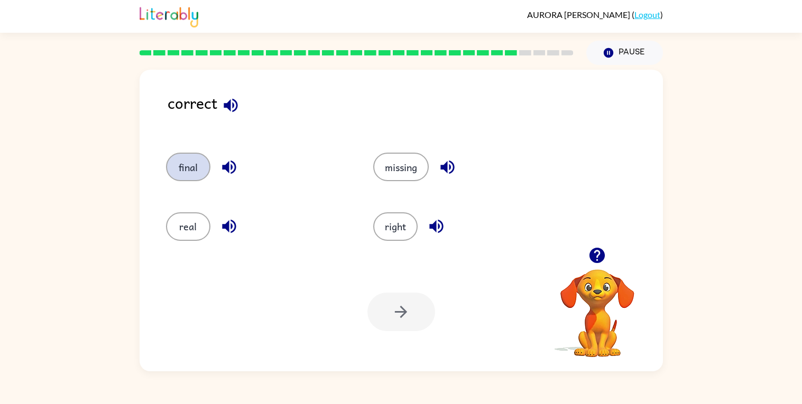
click at [202, 176] on button "final" at bounding box center [188, 167] width 44 height 29
click at [409, 311] on icon "button" at bounding box center [401, 312] width 19 height 19
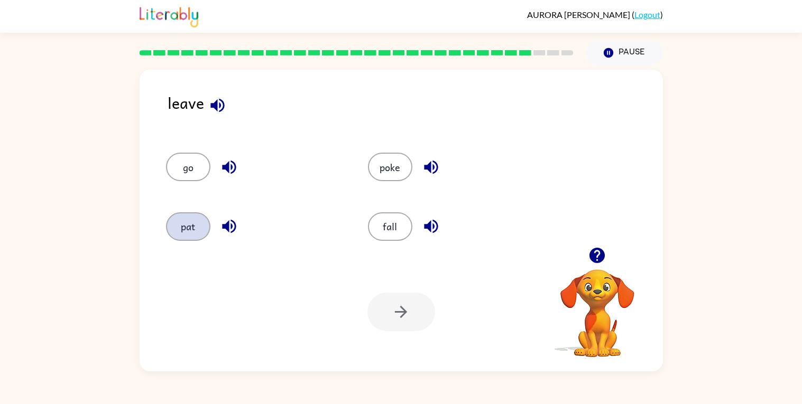
click at [198, 225] on button "pat" at bounding box center [188, 227] width 44 height 29
click at [398, 316] on icon "button" at bounding box center [401, 312] width 19 height 19
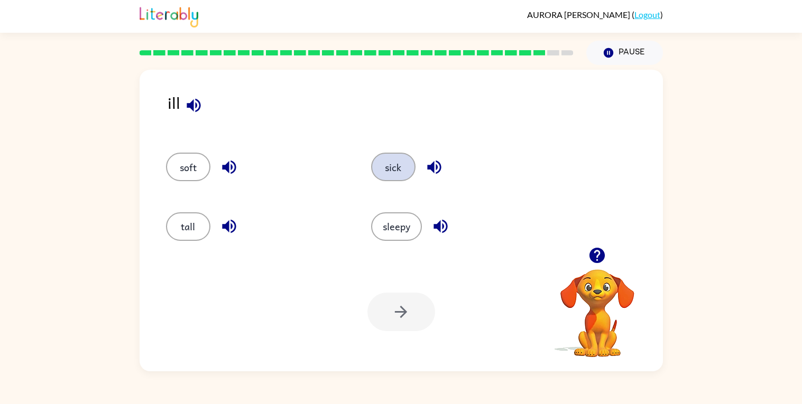
click at [403, 164] on button "sick" at bounding box center [393, 167] width 44 height 29
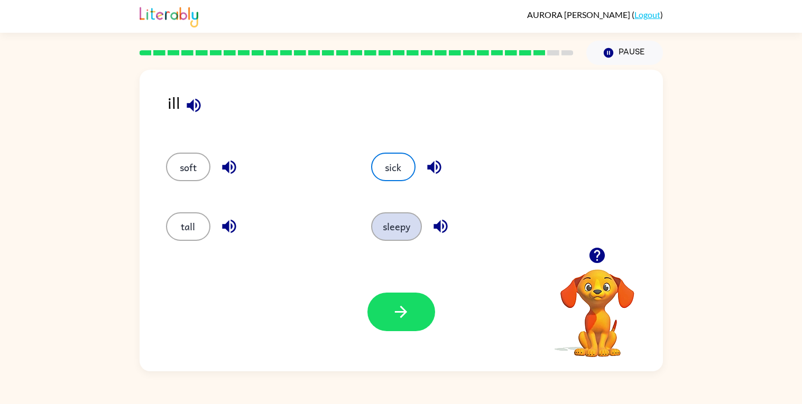
click at [406, 227] on button "sleepy" at bounding box center [396, 227] width 51 height 29
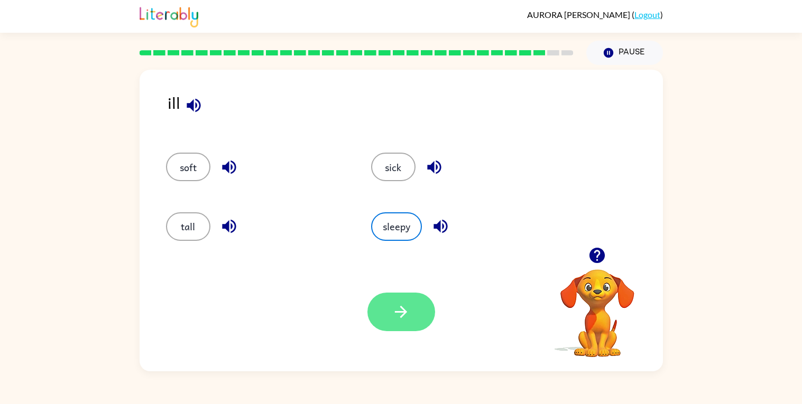
click at [414, 316] on button "button" at bounding box center [401, 312] width 68 height 39
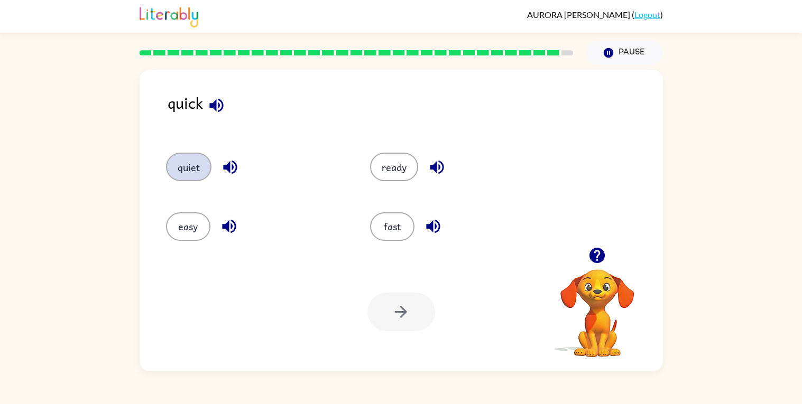
click at [198, 169] on button "quiet" at bounding box center [188, 167] width 45 height 29
click at [416, 308] on button "button" at bounding box center [401, 312] width 68 height 39
